Goal: Task Accomplishment & Management: Manage account settings

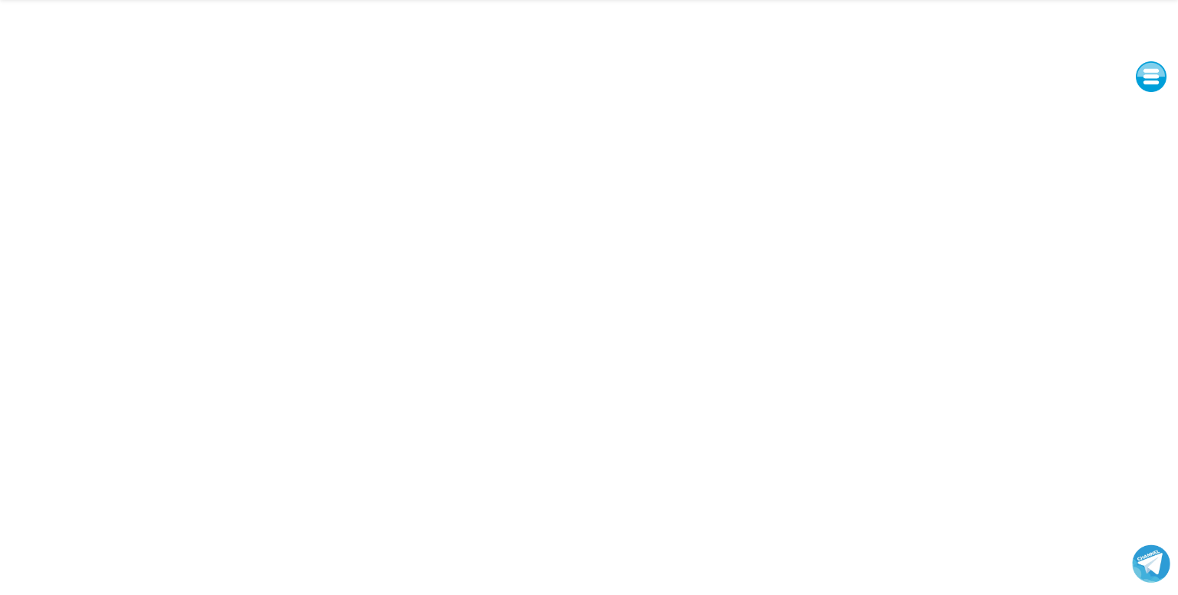
click at [1150, 77] on button at bounding box center [1151, 76] width 31 height 31
click at [1149, 216] on button at bounding box center [1151, 214] width 31 height 31
click at [1147, 74] on button at bounding box center [1151, 76] width 31 height 31
click at [1150, 77] on button at bounding box center [1151, 76] width 31 height 31
click at [1151, 174] on button at bounding box center [1151, 180] width 31 height 31
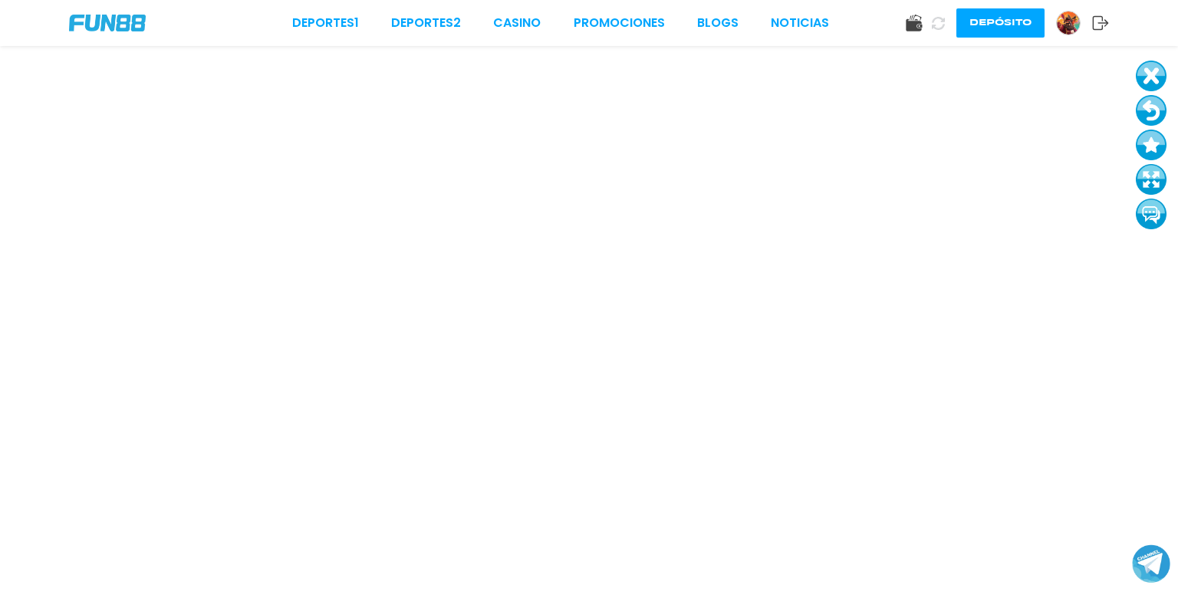
click at [1153, 110] on button at bounding box center [1151, 110] width 31 height 31
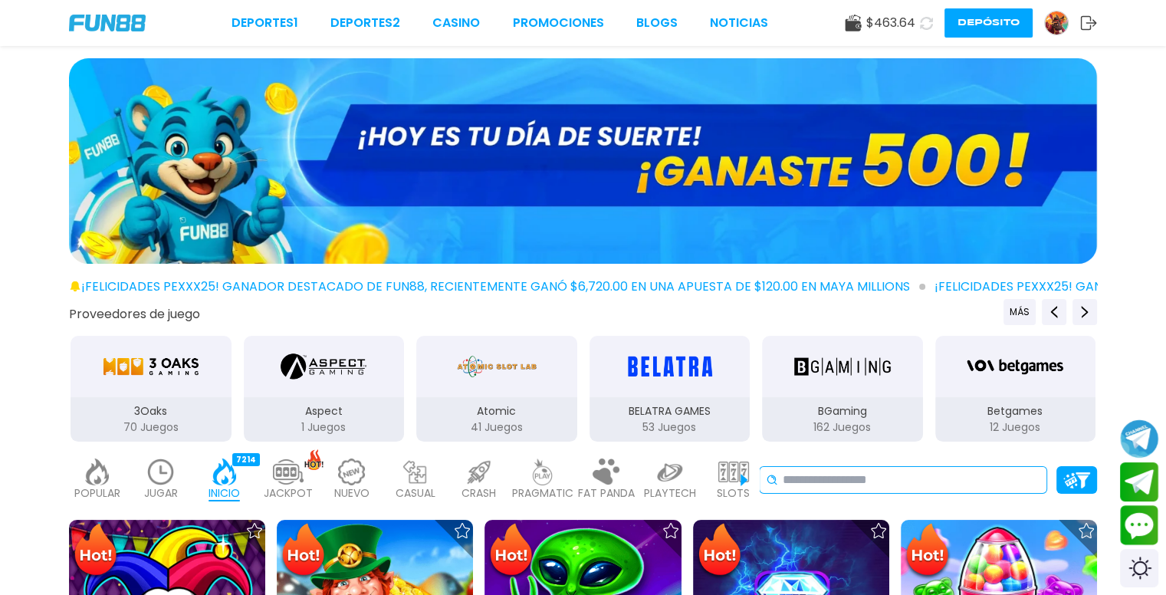
click at [942, 483] on input at bounding box center [912, 480] width 258 height 18
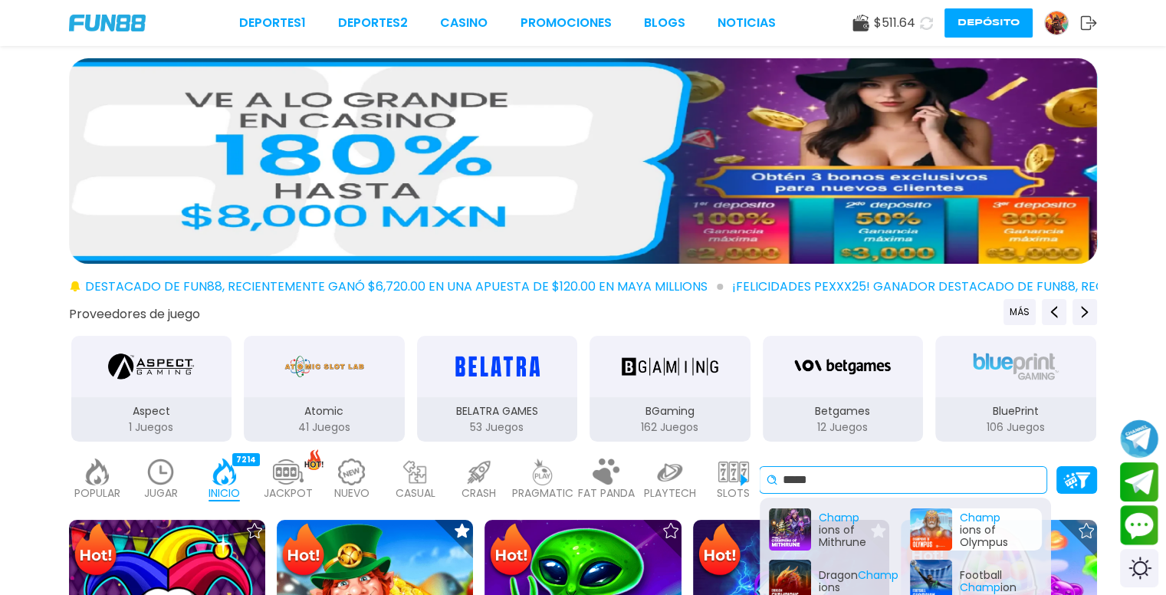
type input "*****"
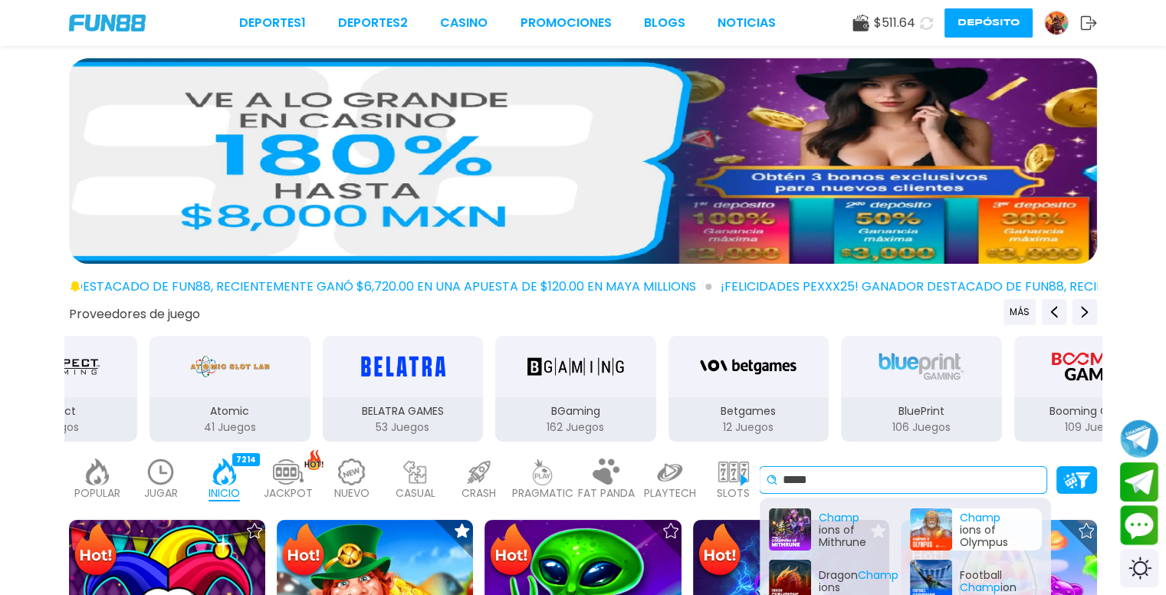
click at [939, 522] on div "Champ ions of Olympus" at bounding box center [976, 529] width 132 height 42
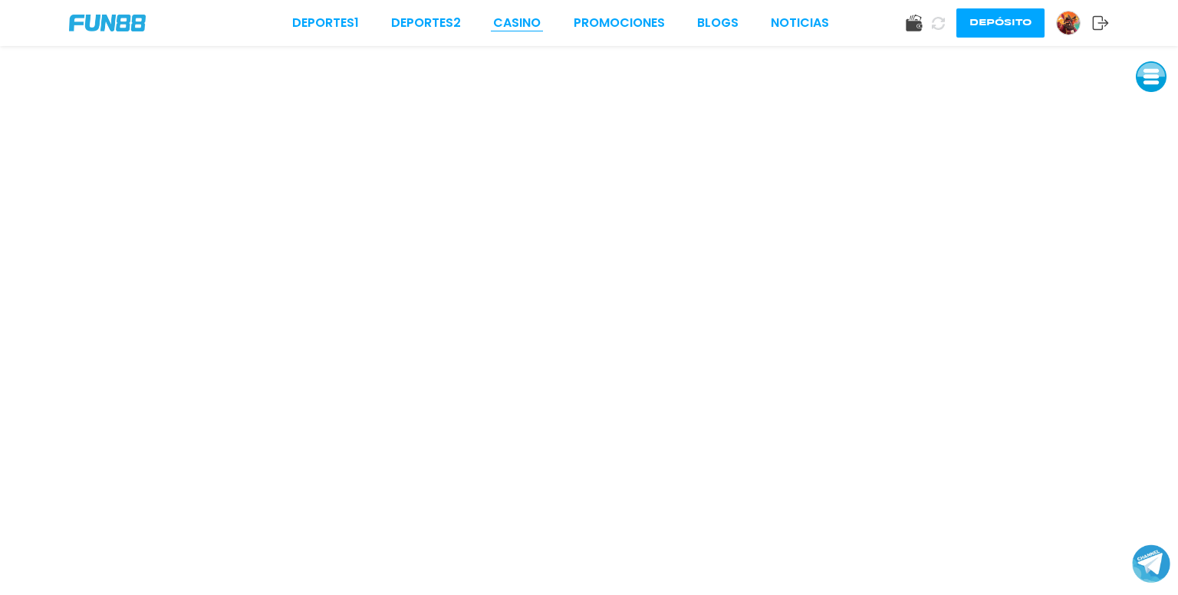
click at [524, 22] on link "CASINO" at bounding box center [517, 23] width 48 height 18
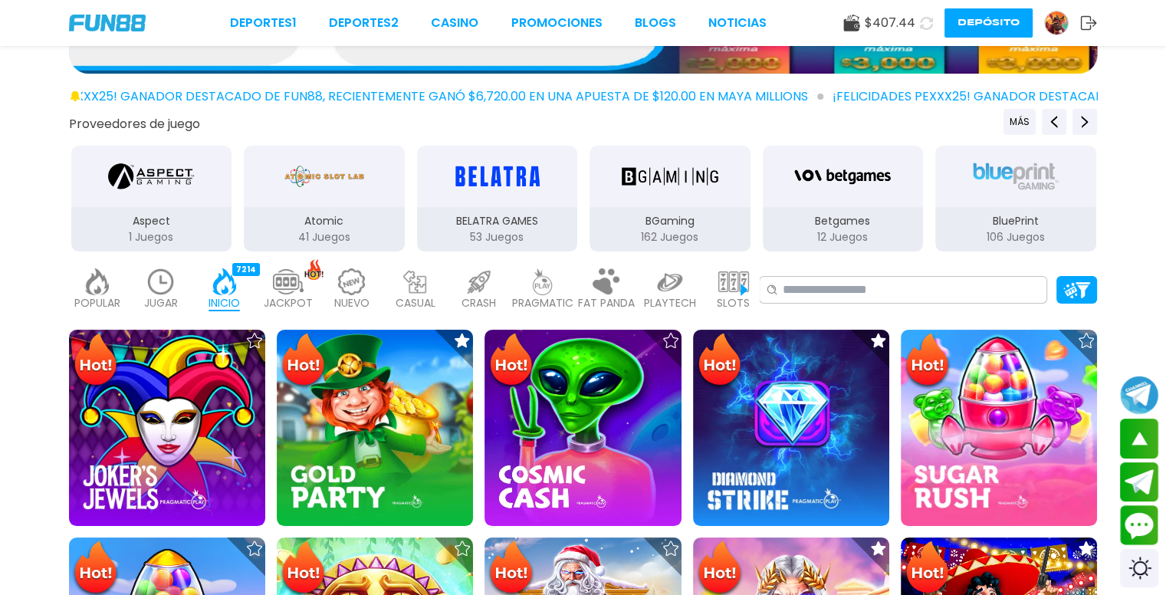
scroll to position [94, 0]
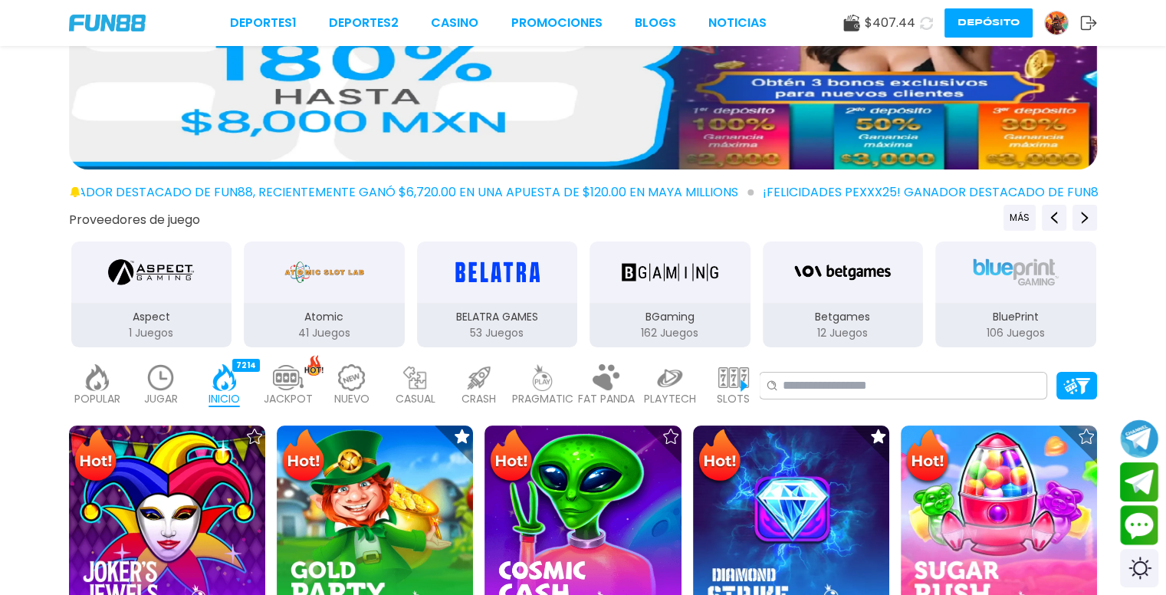
click at [96, 384] on img at bounding box center [97, 377] width 31 height 27
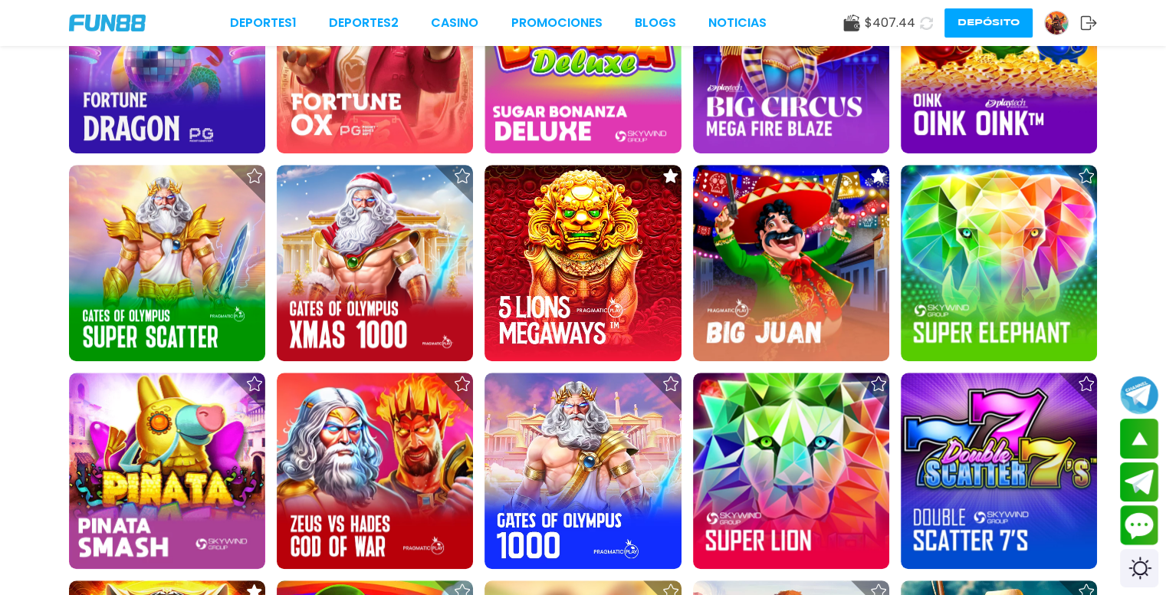
scroll to position [1270, 0]
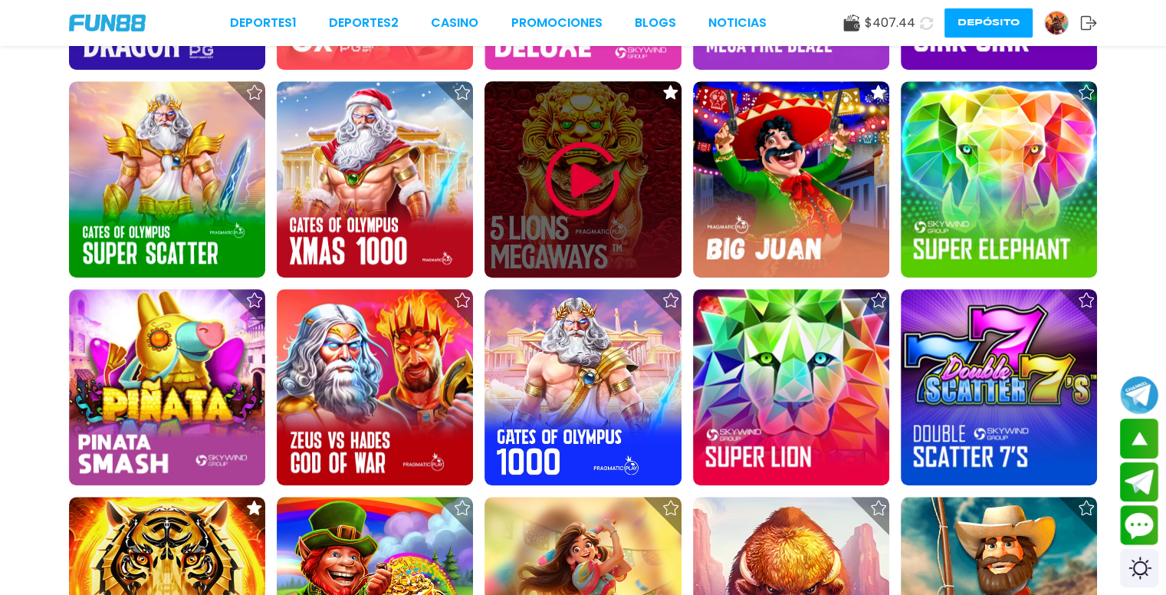
click at [583, 182] on img at bounding box center [583, 179] width 92 height 92
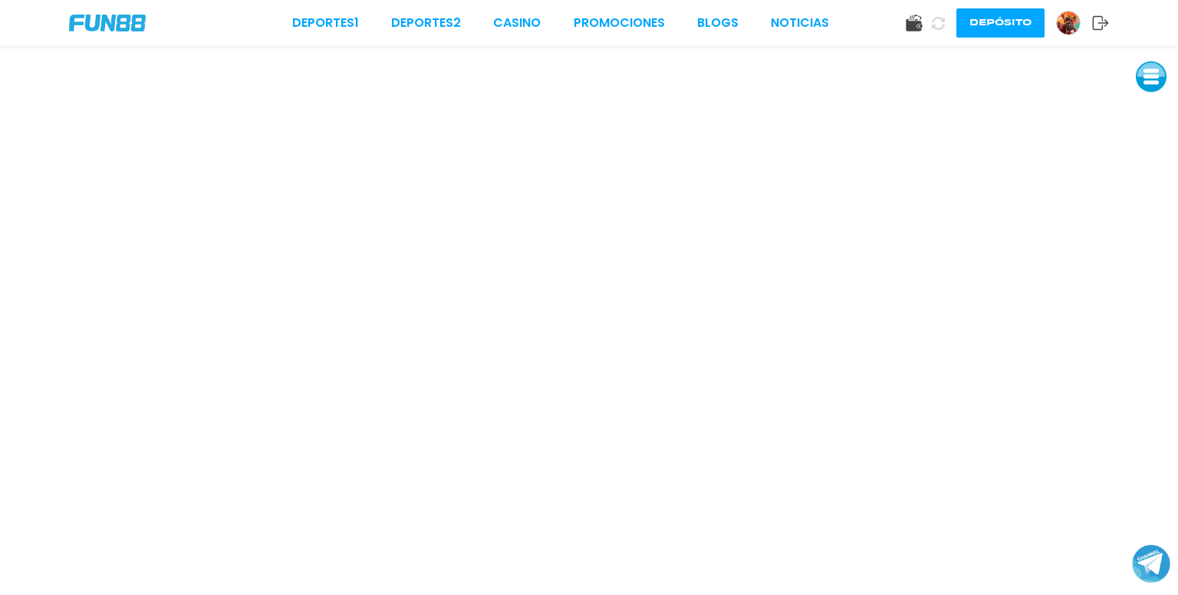
click at [1152, 74] on button at bounding box center [1151, 76] width 31 height 31
click at [1146, 181] on button at bounding box center [1151, 180] width 31 height 31
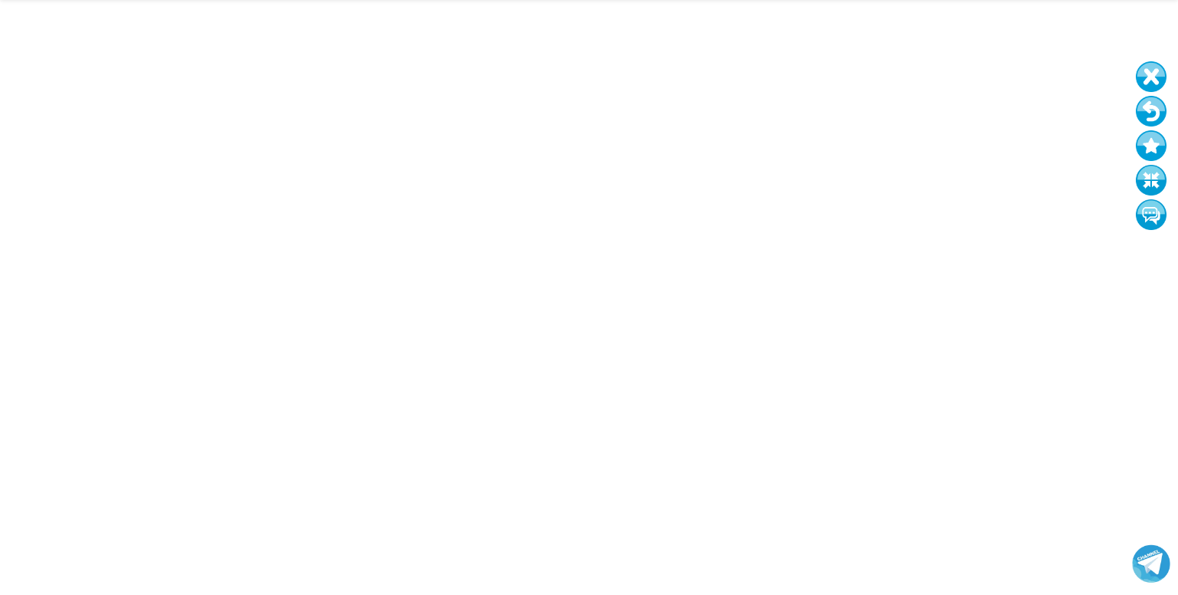
click at [1150, 111] on button at bounding box center [1151, 111] width 31 height 31
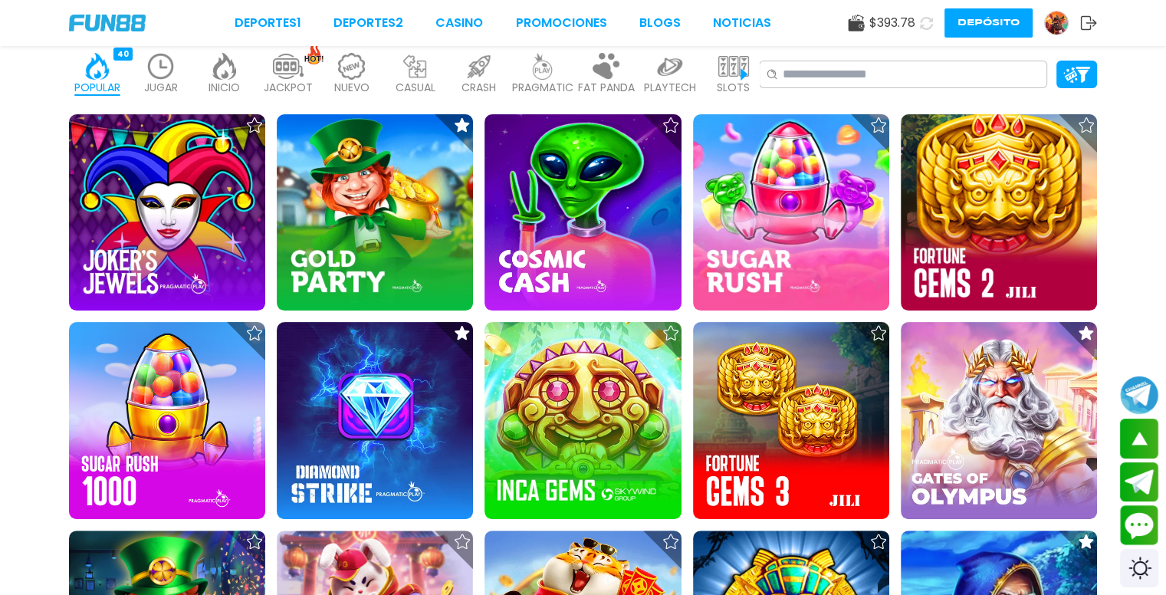
scroll to position [282, 0]
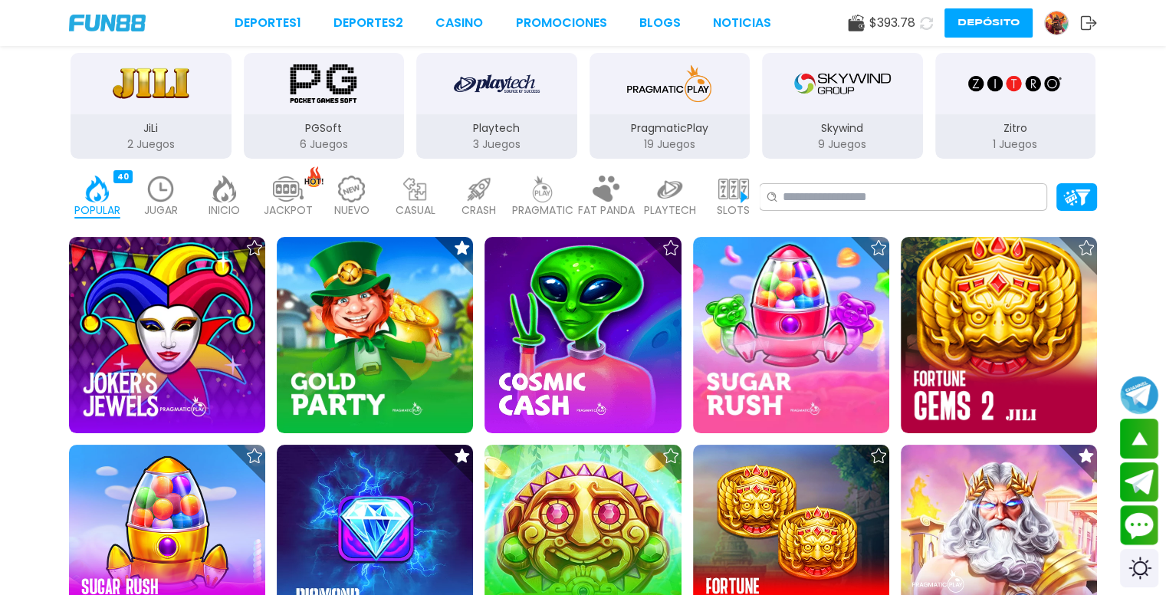
click at [746, 193] on img at bounding box center [733, 189] width 31 height 27
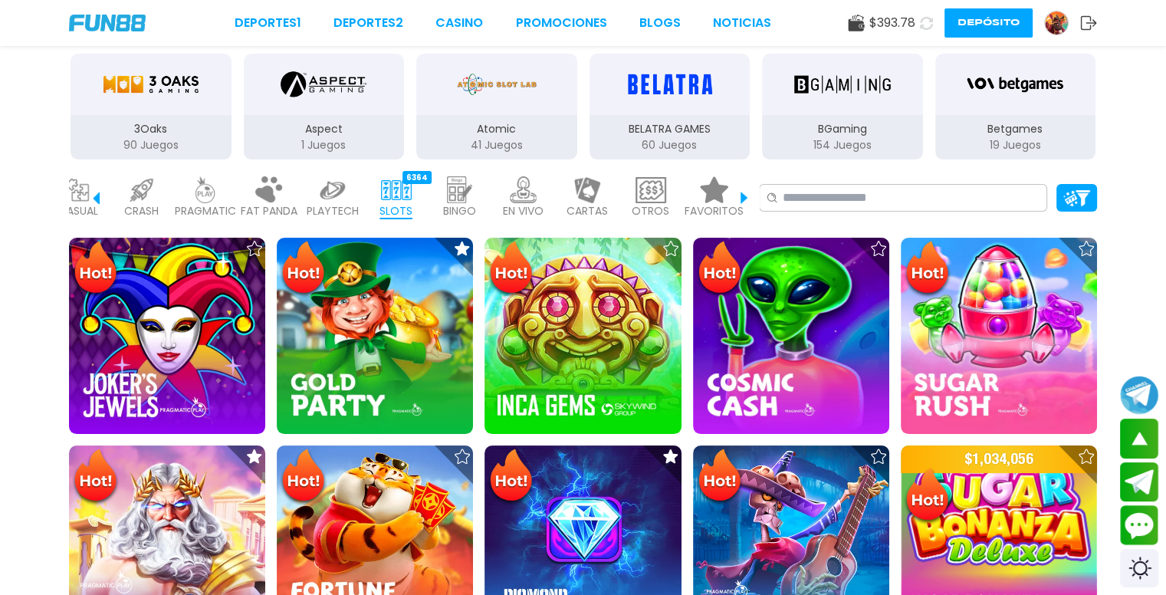
scroll to position [0, 338]
click at [715, 198] on img at bounding box center [714, 189] width 31 height 27
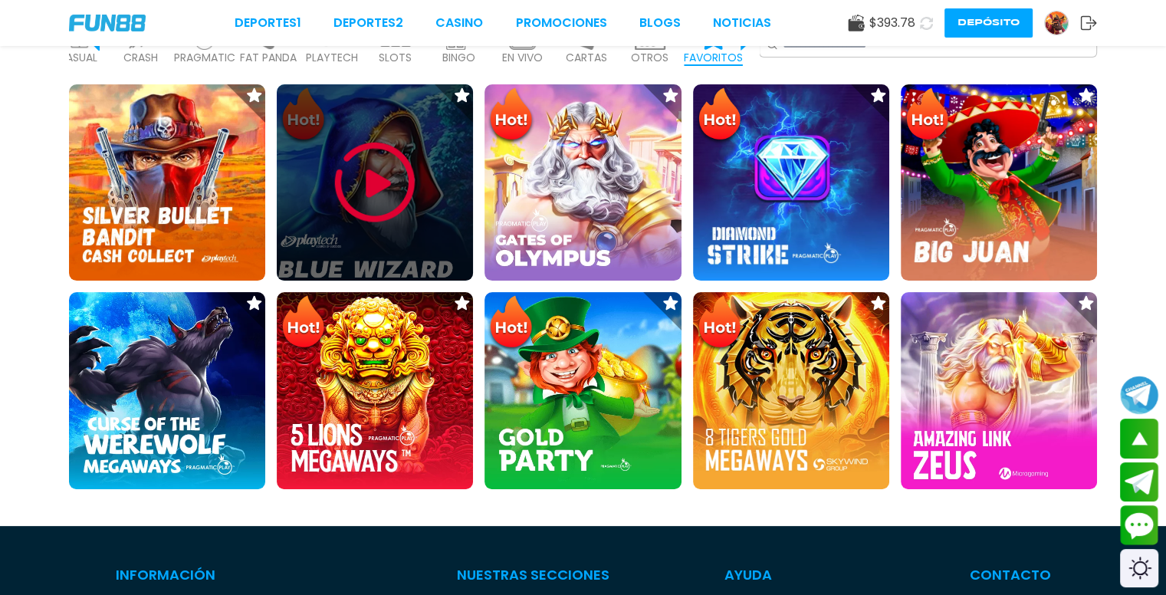
click at [371, 155] on img at bounding box center [375, 182] width 92 height 92
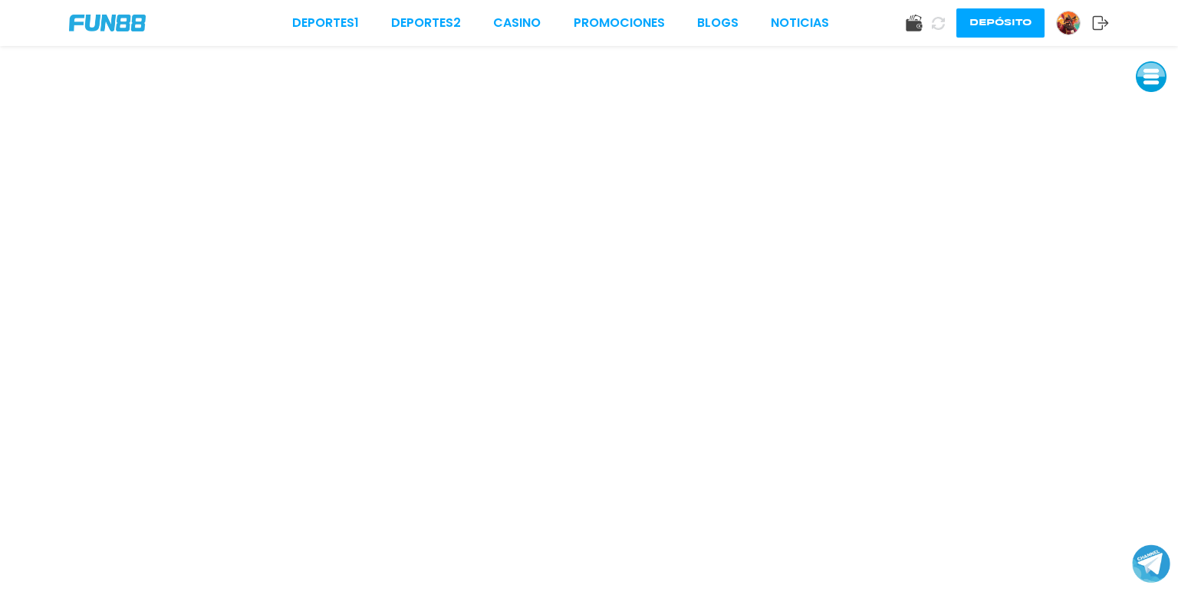
click at [1156, 79] on button at bounding box center [1151, 76] width 31 height 31
click at [1151, 113] on button at bounding box center [1151, 111] width 31 height 31
click at [531, 19] on link "CASINO" at bounding box center [517, 23] width 48 height 18
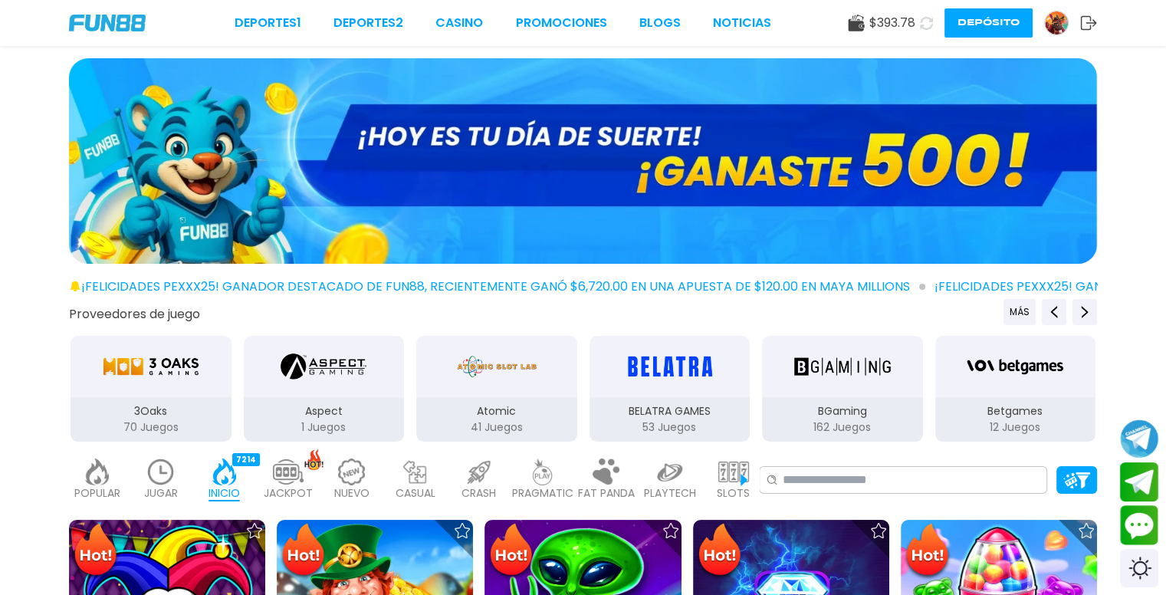
click at [745, 480] on img at bounding box center [733, 472] width 31 height 27
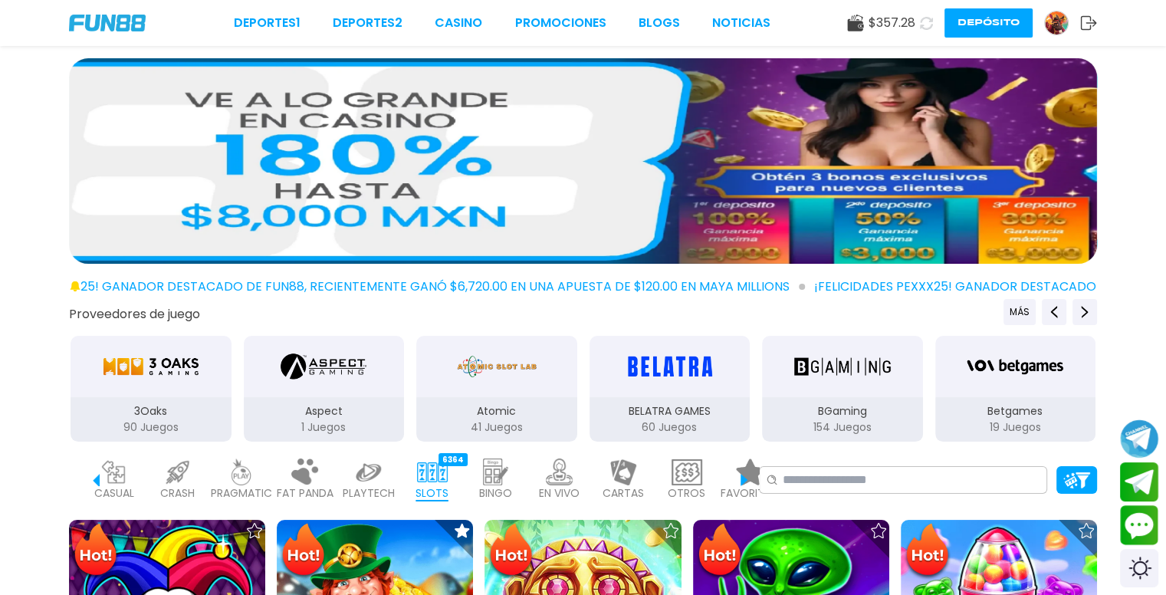
scroll to position [0, 338]
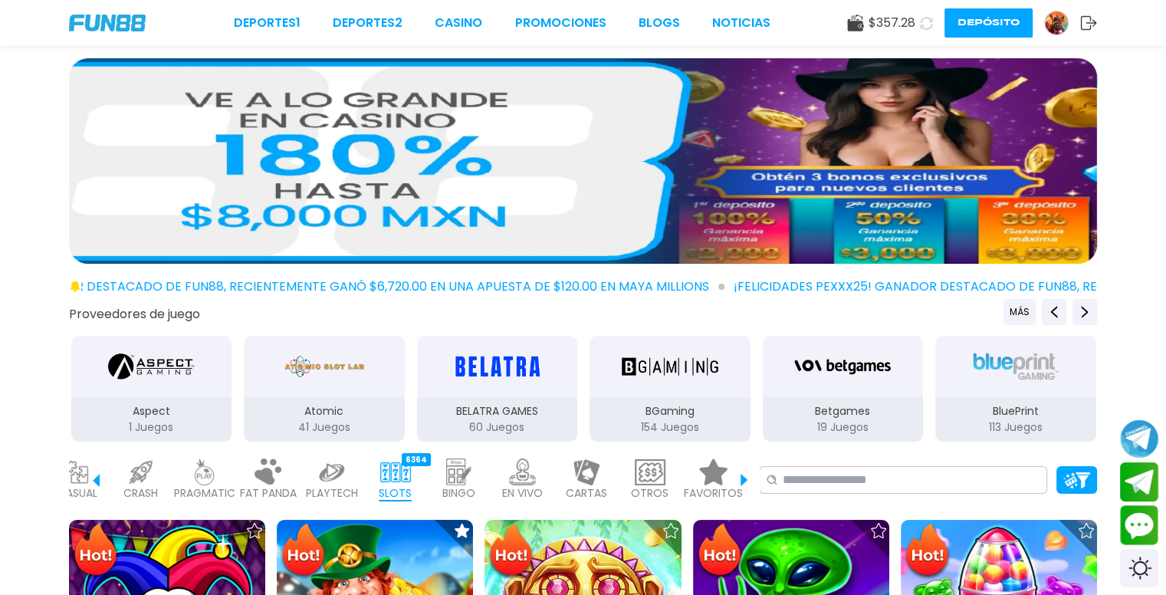
click at [718, 475] on img at bounding box center [714, 472] width 31 height 27
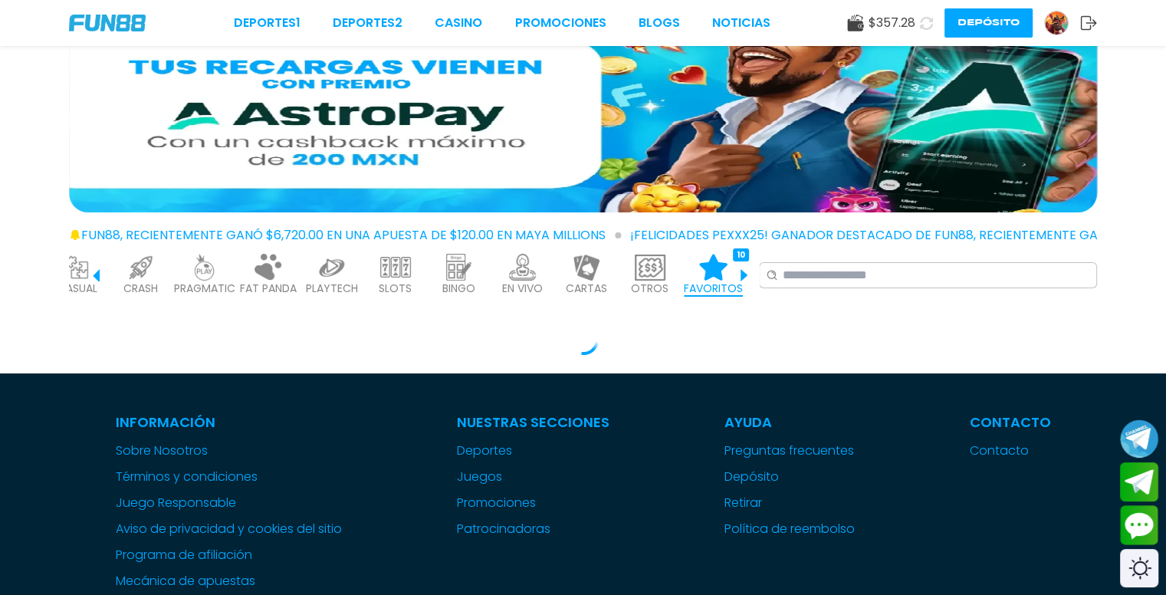
scroll to position [54, 0]
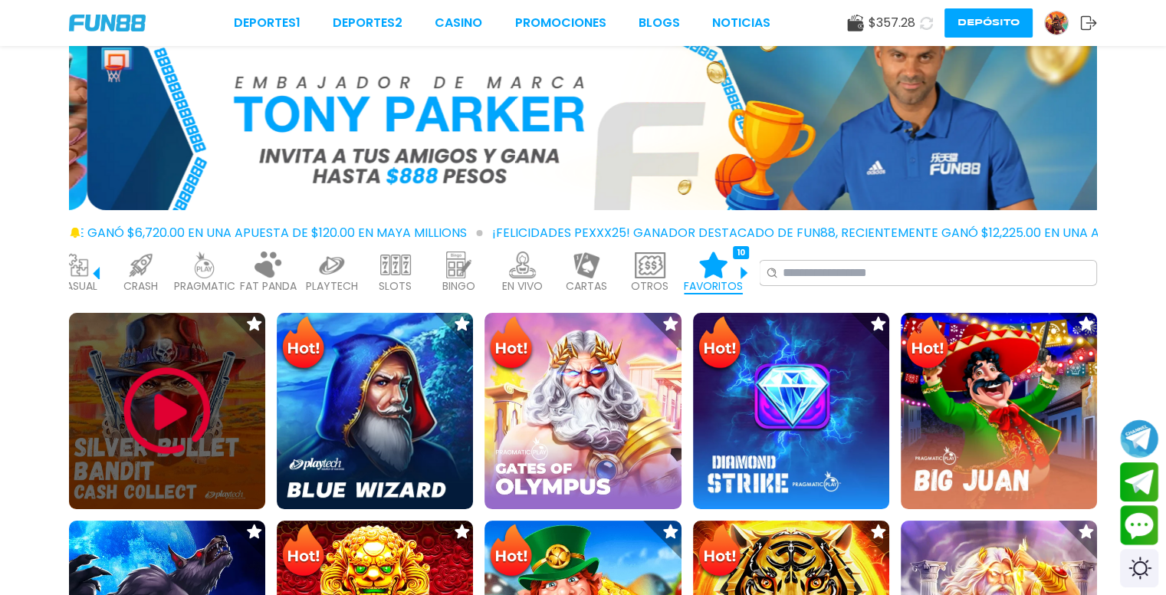
click at [145, 403] on img at bounding box center [167, 411] width 92 height 92
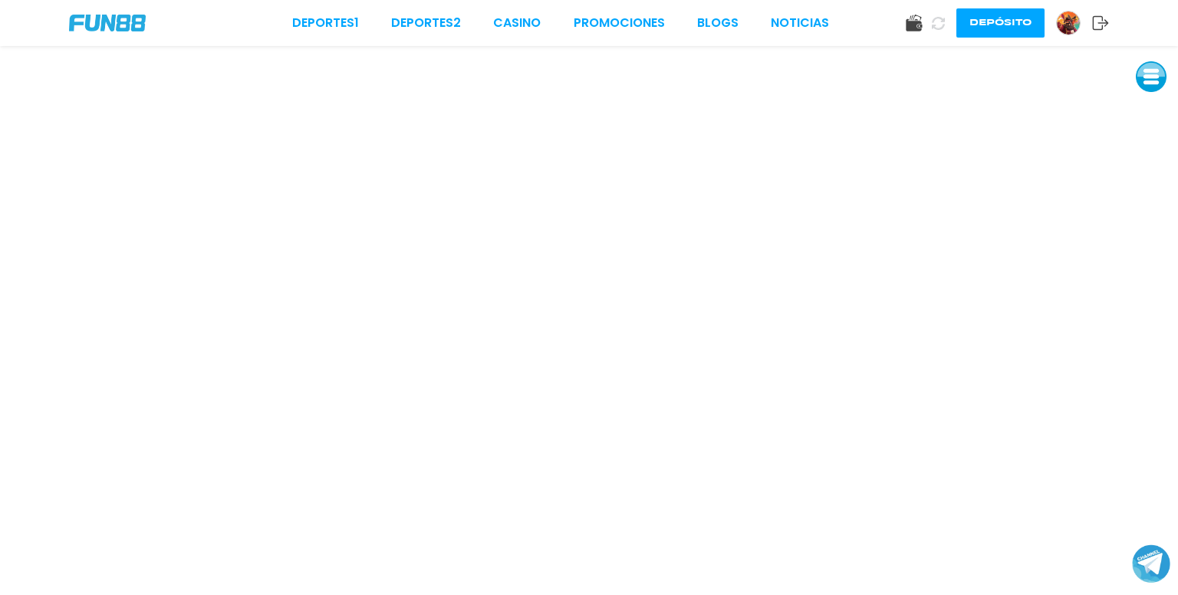
click at [1149, 67] on button at bounding box center [1151, 76] width 31 height 31
click at [1146, 111] on button at bounding box center [1151, 111] width 31 height 31
click at [521, 23] on link "CASINO" at bounding box center [517, 23] width 48 height 18
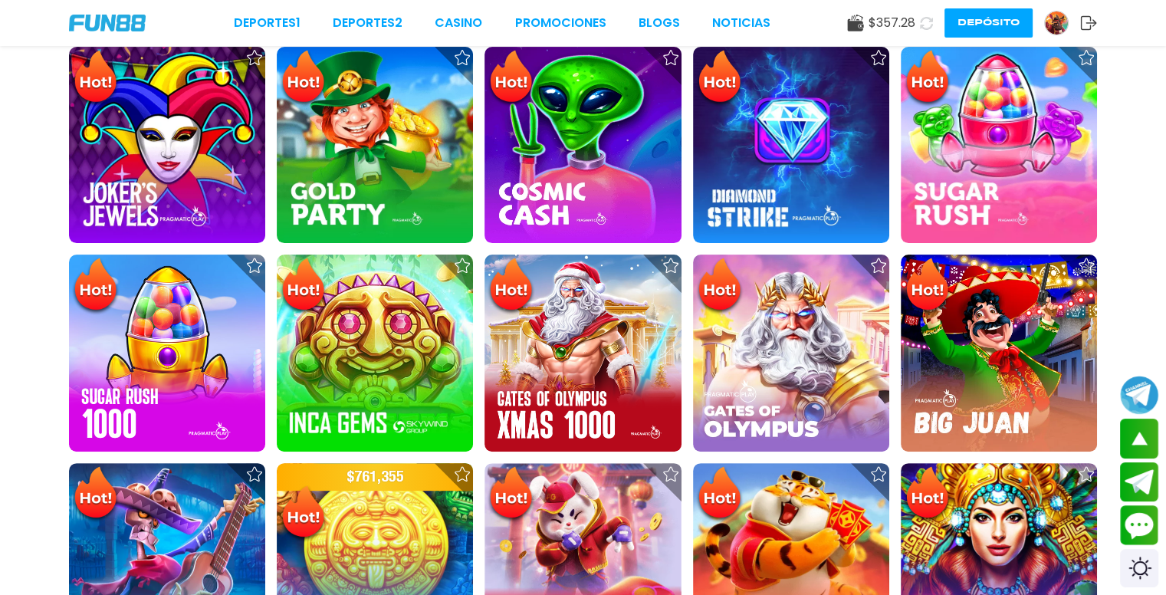
scroll to position [494, 0]
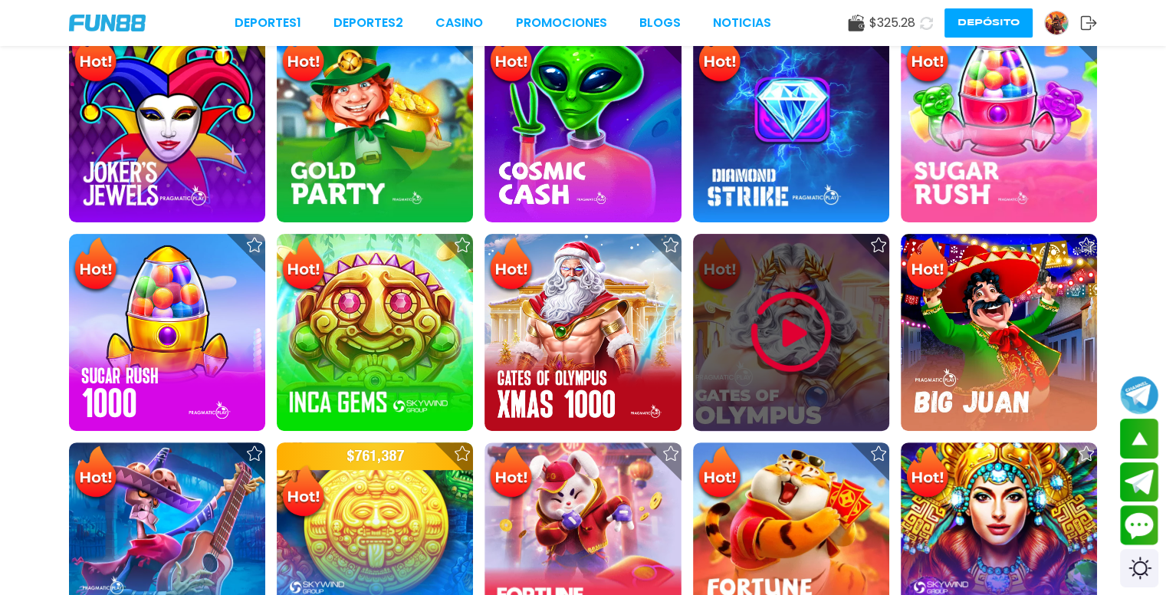
click at [805, 311] on img at bounding box center [791, 332] width 92 height 92
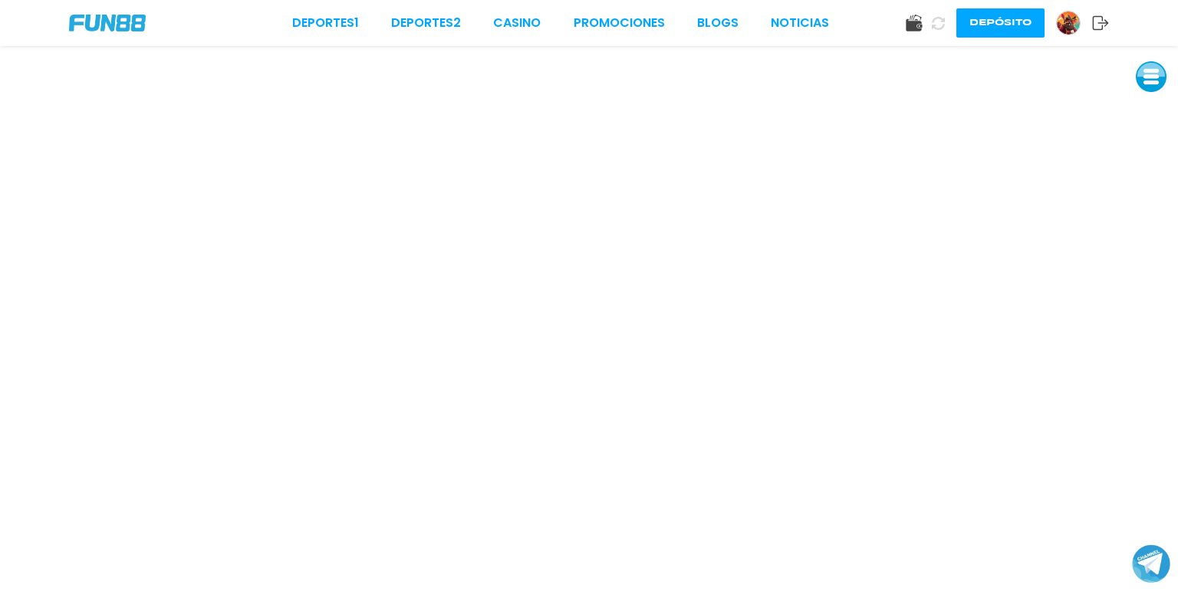
click at [1149, 81] on button at bounding box center [1151, 76] width 31 height 31
click at [1152, 115] on button at bounding box center [1151, 111] width 31 height 31
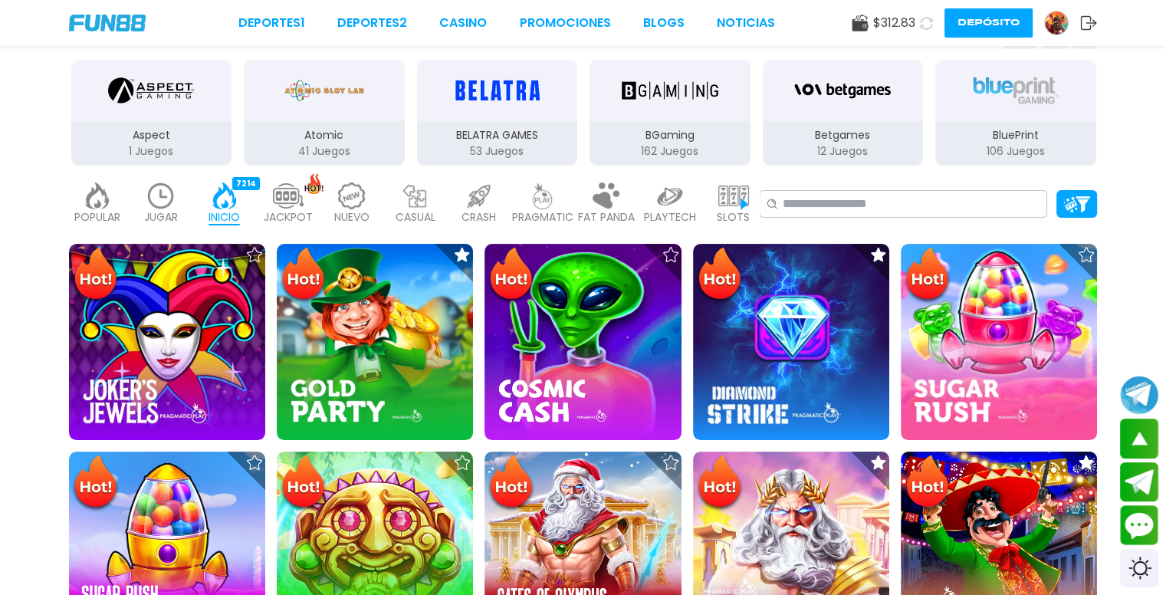
scroll to position [180, 0]
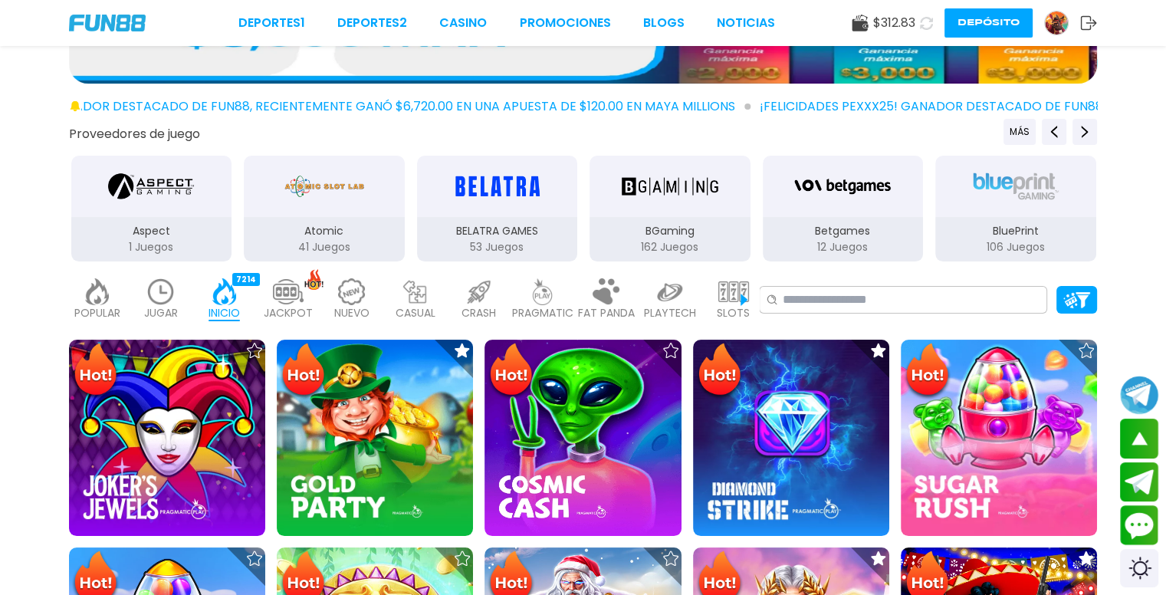
click at [678, 301] on img at bounding box center [670, 291] width 31 height 27
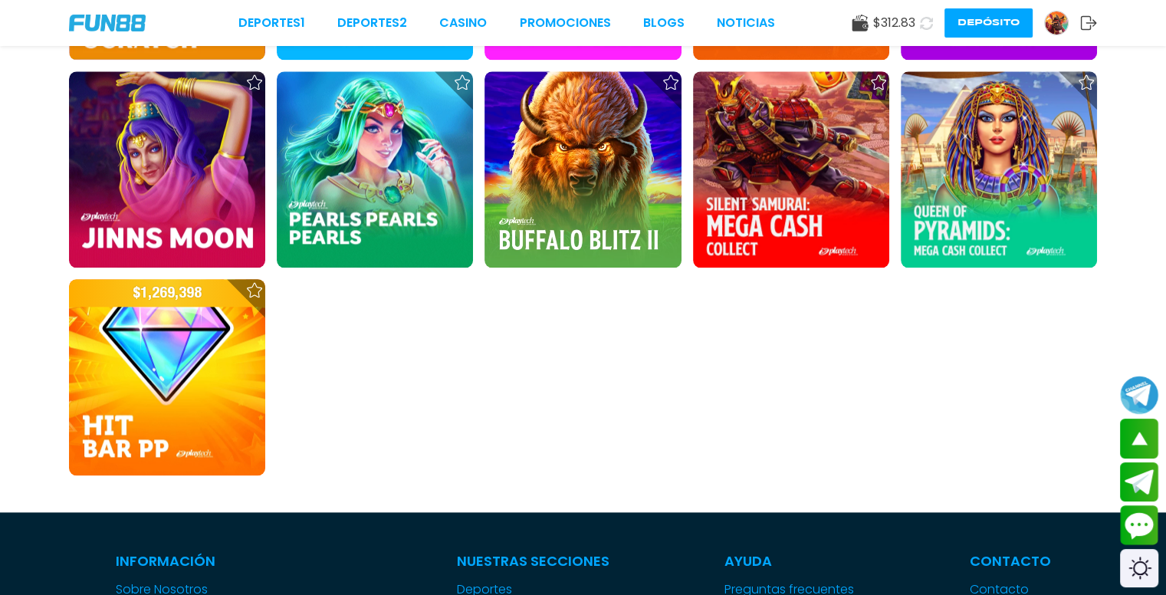
scroll to position [1621, 0]
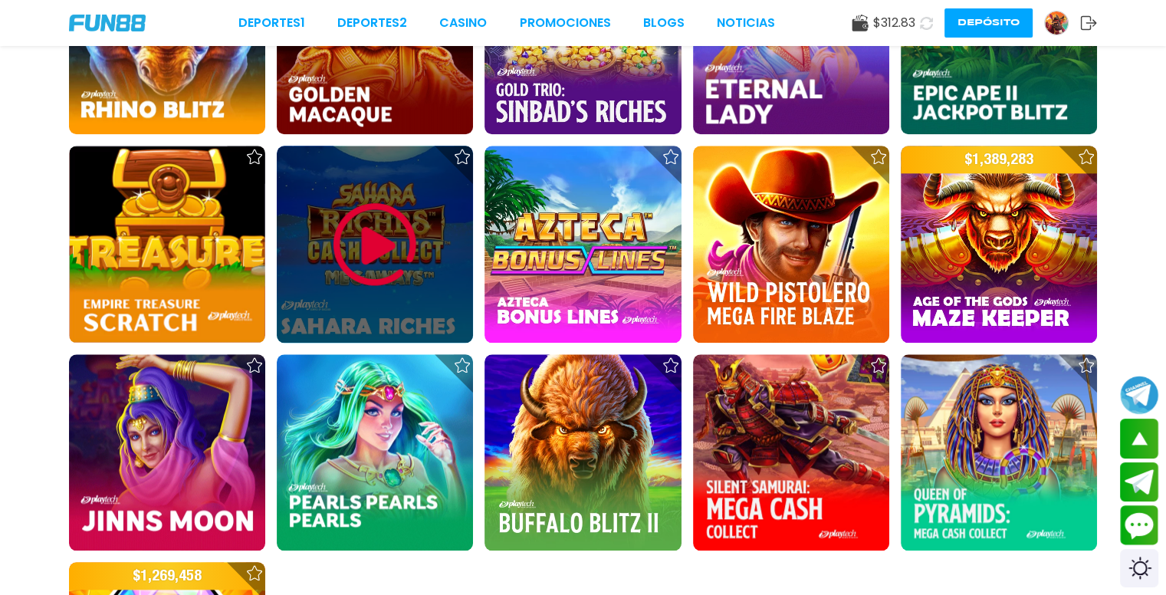
click at [390, 246] on img at bounding box center [375, 245] width 92 height 92
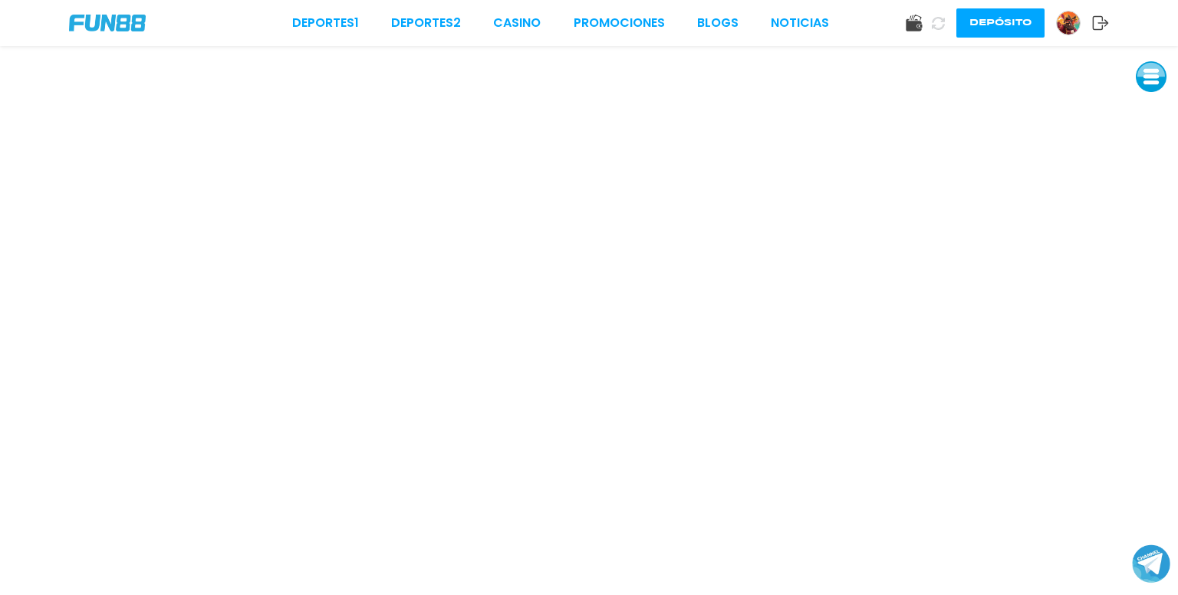
click at [1146, 87] on button at bounding box center [1151, 76] width 31 height 31
click at [1152, 106] on button at bounding box center [1150, 111] width 31 height 31
click at [517, 35] on div "Deportes 1 Deportes 2 CASINO Promociones BLOGS NOTICIAS Depósito" at bounding box center [589, 23] width 1178 height 46
click at [518, 25] on link "CASINO" at bounding box center [517, 23] width 48 height 18
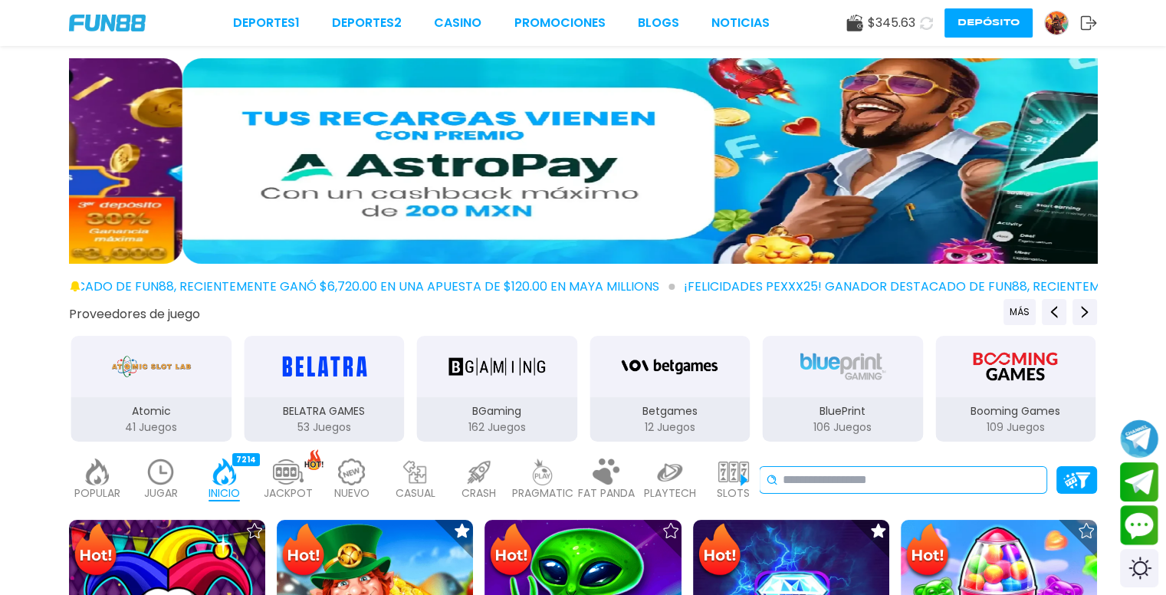
click at [939, 475] on input at bounding box center [912, 480] width 258 height 18
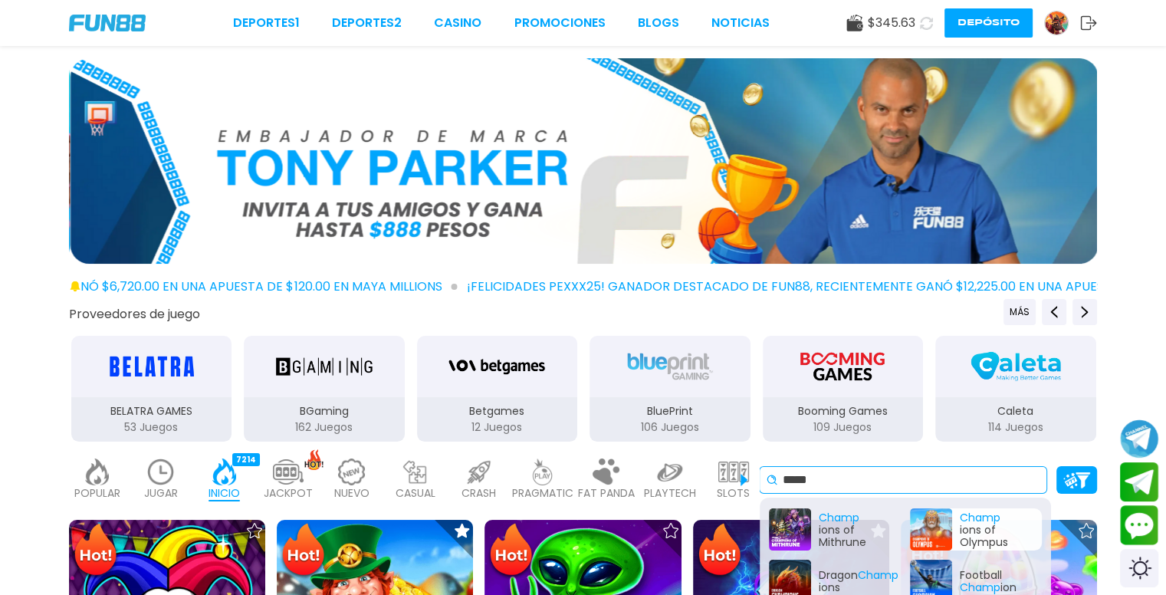
type input "*****"
click at [942, 519] on div "Champ ions of Olympus" at bounding box center [976, 529] width 132 height 42
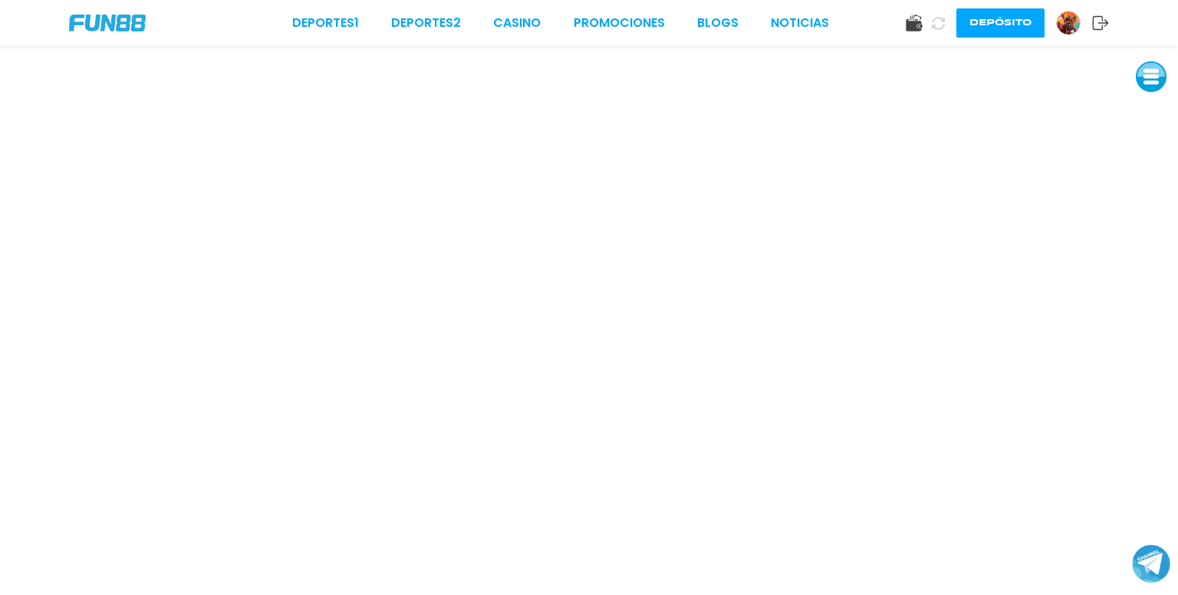
click at [1152, 72] on button at bounding box center [1151, 76] width 31 height 31
click at [1009, 23] on button "Depósito" at bounding box center [1000, 22] width 88 height 29
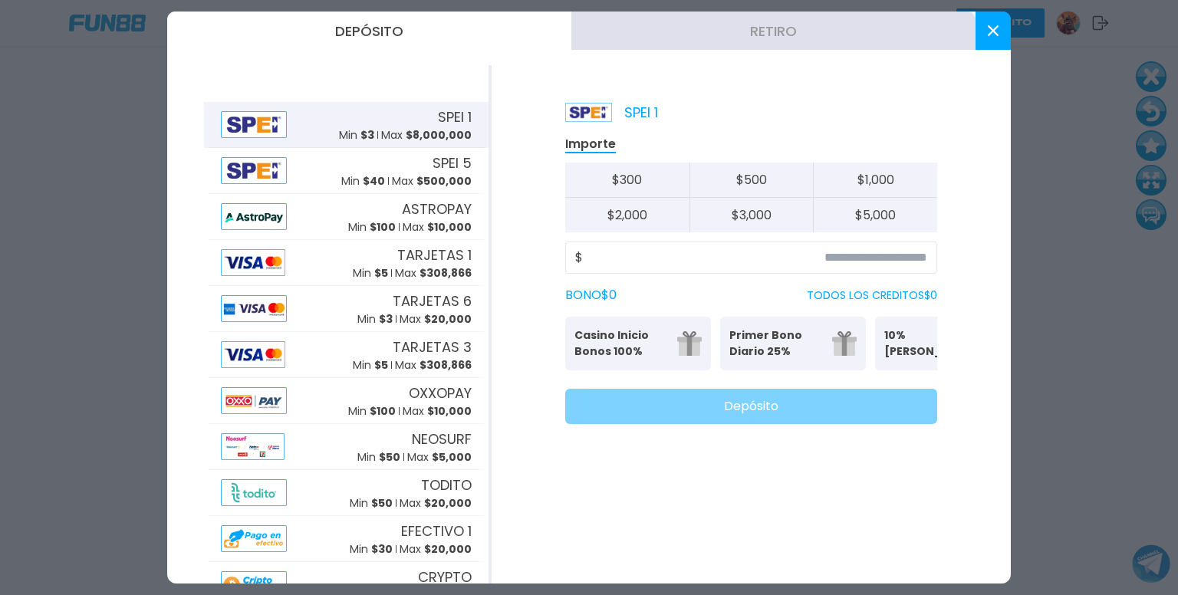
click at [794, 25] on button "Retiro" at bounding box center [773, 31] width 404 height 38
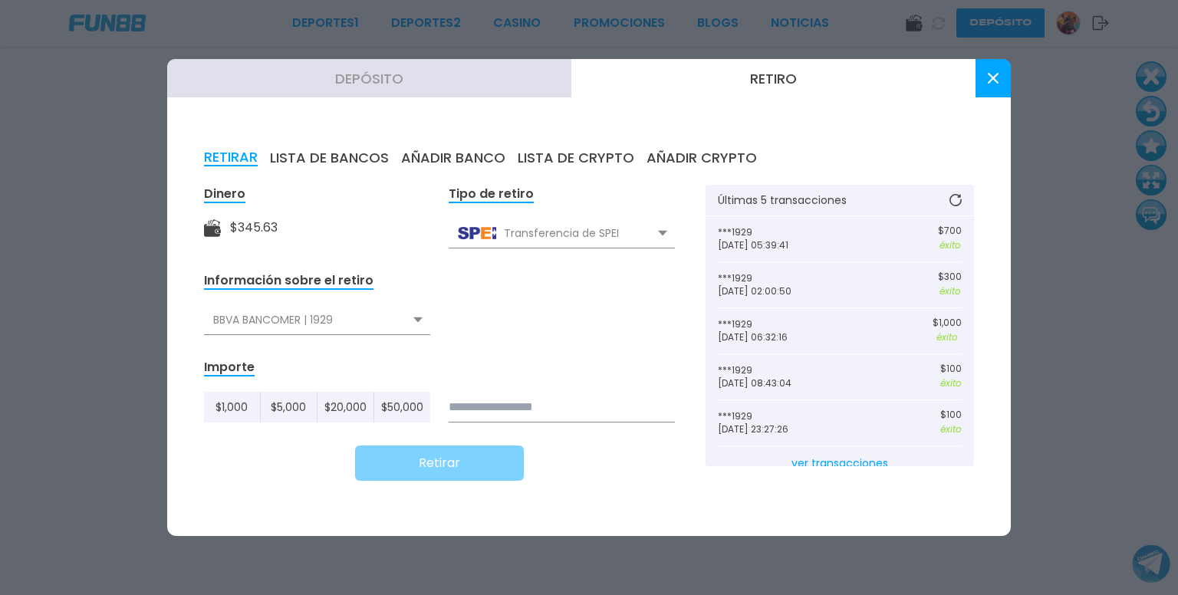
click at [534, 407] on input at bounding box center [562, 407] width 226 height 31
type input "***"
click at [442, 466] on button "Retirar" at bounding box center [439, 462] width 169 height 35
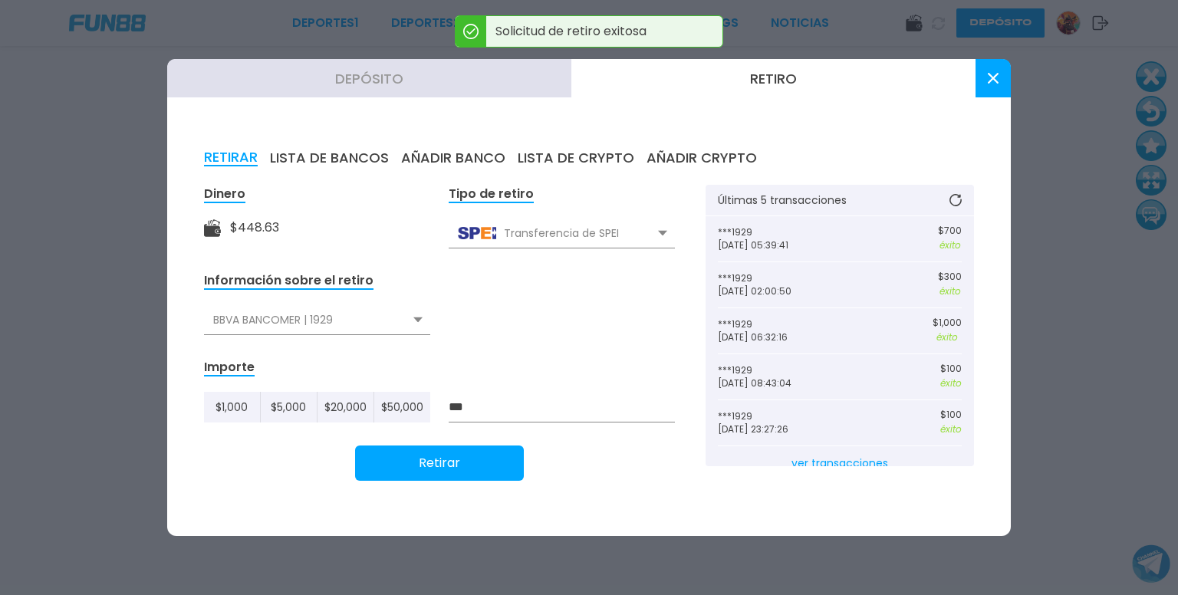
click at [988, 78] on icon at bounding box center [993, 78] width 11 height 11
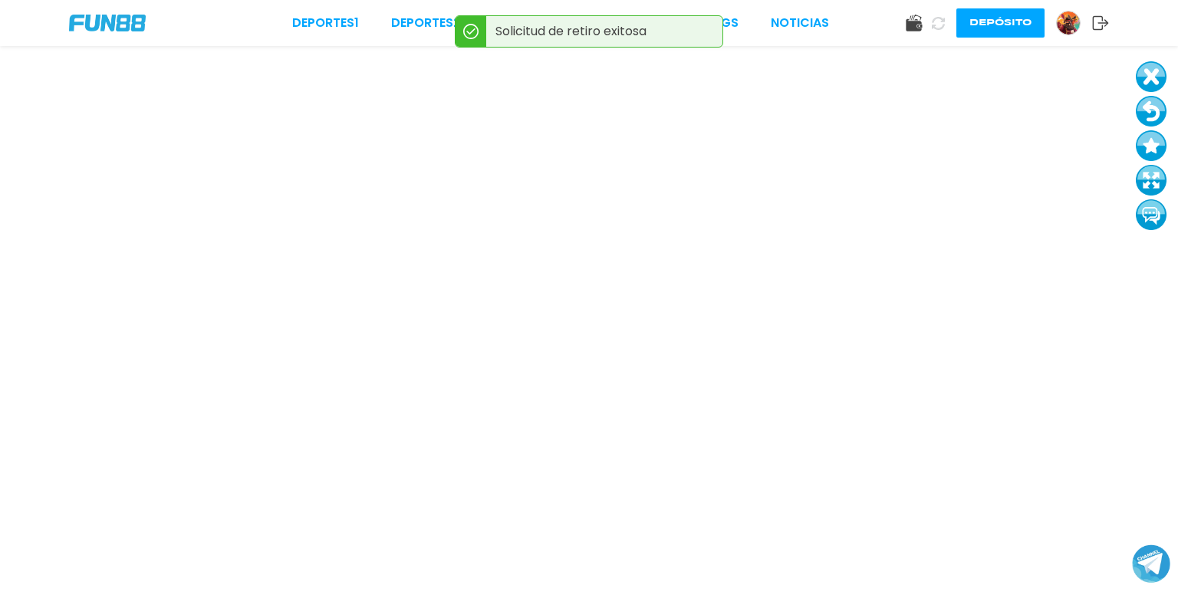
click at [1161, 72] on button at bounding box center [1151, 76] width 31 height 31
